Goal: Find specific page/section: Find specific page/section

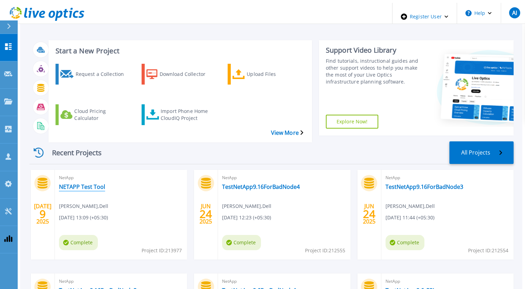
click at [79, 183] on link "NETAPP Test Tool" at bounding box center [82, 186] width 46 height 7
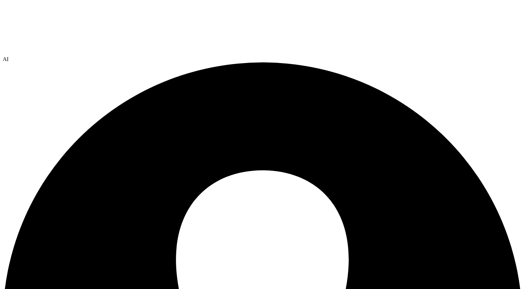
click at [9, 56] on span "AI" at bounding box center [6, 59] width 6 height 6
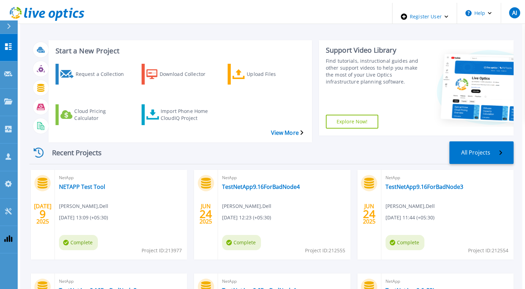
click at [311, 142] on div "Recent Projects All Projects" at bounding box center [271, 153] width 484 height 23
